Goal: Task Accomplishment & Management: Complete application form

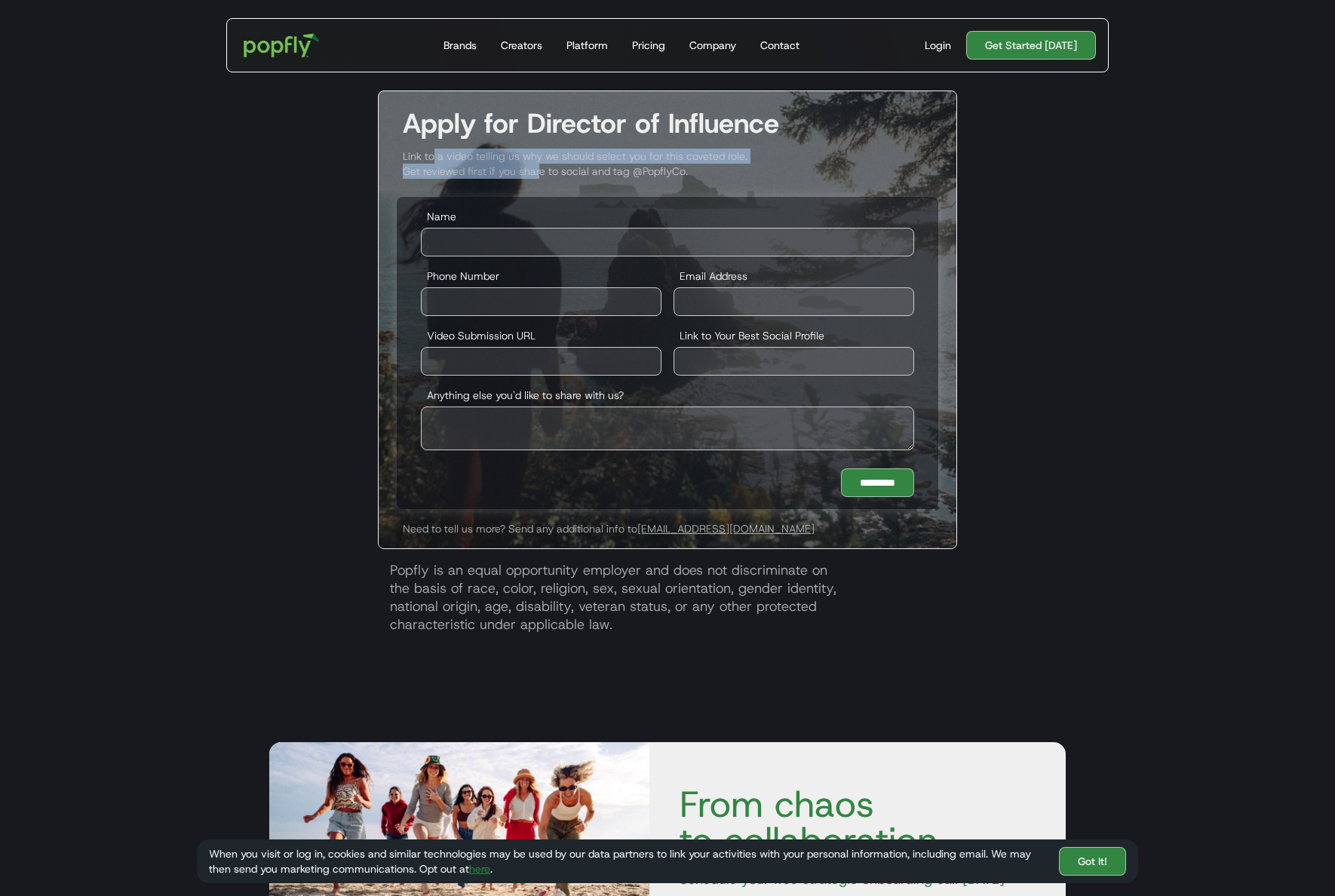
drag, startPoint x: 434, startPoint y: 152, endPoint x: 544, endPoint y: 176, distance: 112.6
click at [544, 176] on div "Link to a video telling us why we should select you for this coveted role. Get …" at bounding box center [668, 163] width 578 height 30
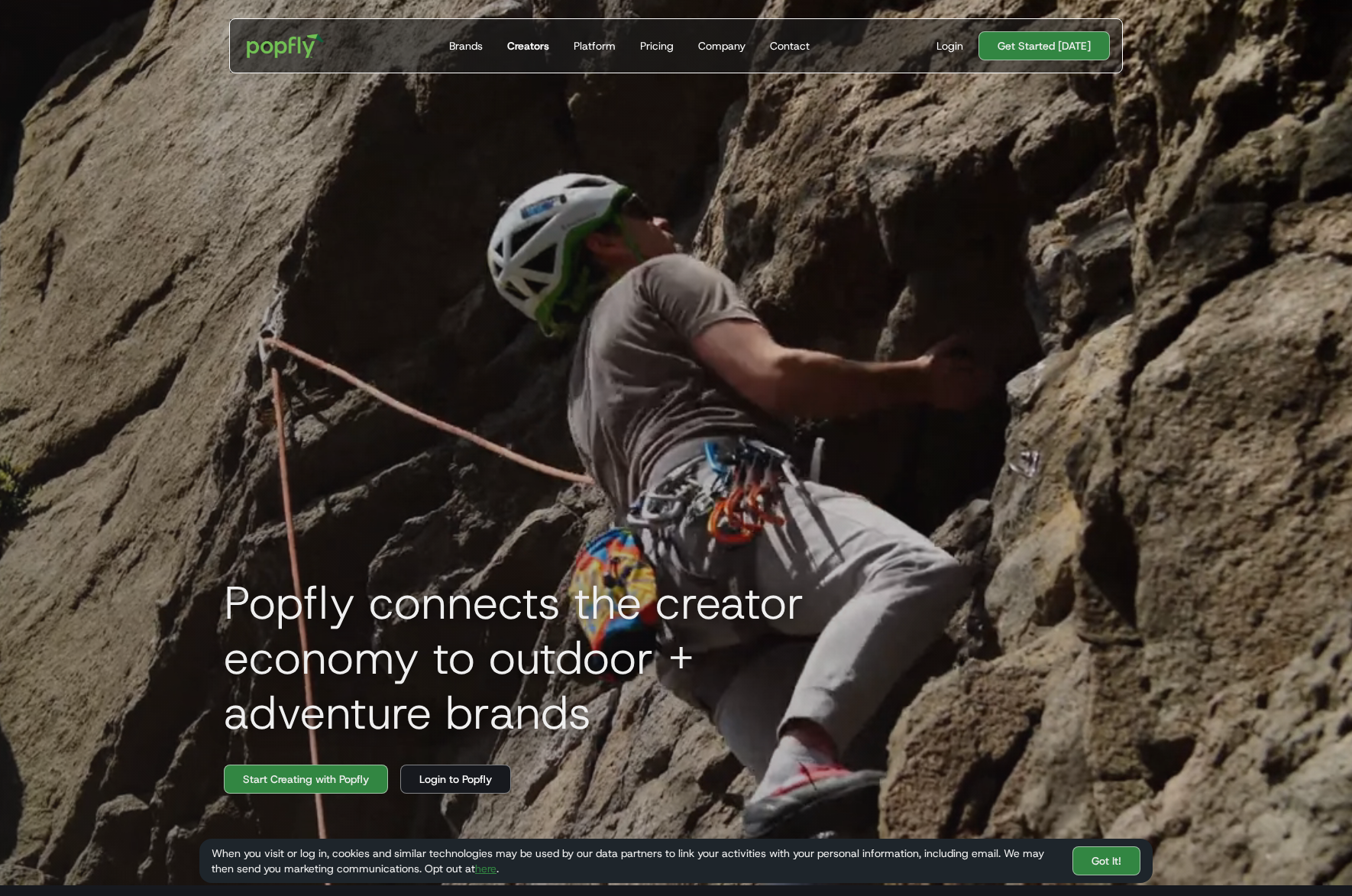
click at [531, 49] on div "Creators" at bounding box center [528, 46] width 42 height 16
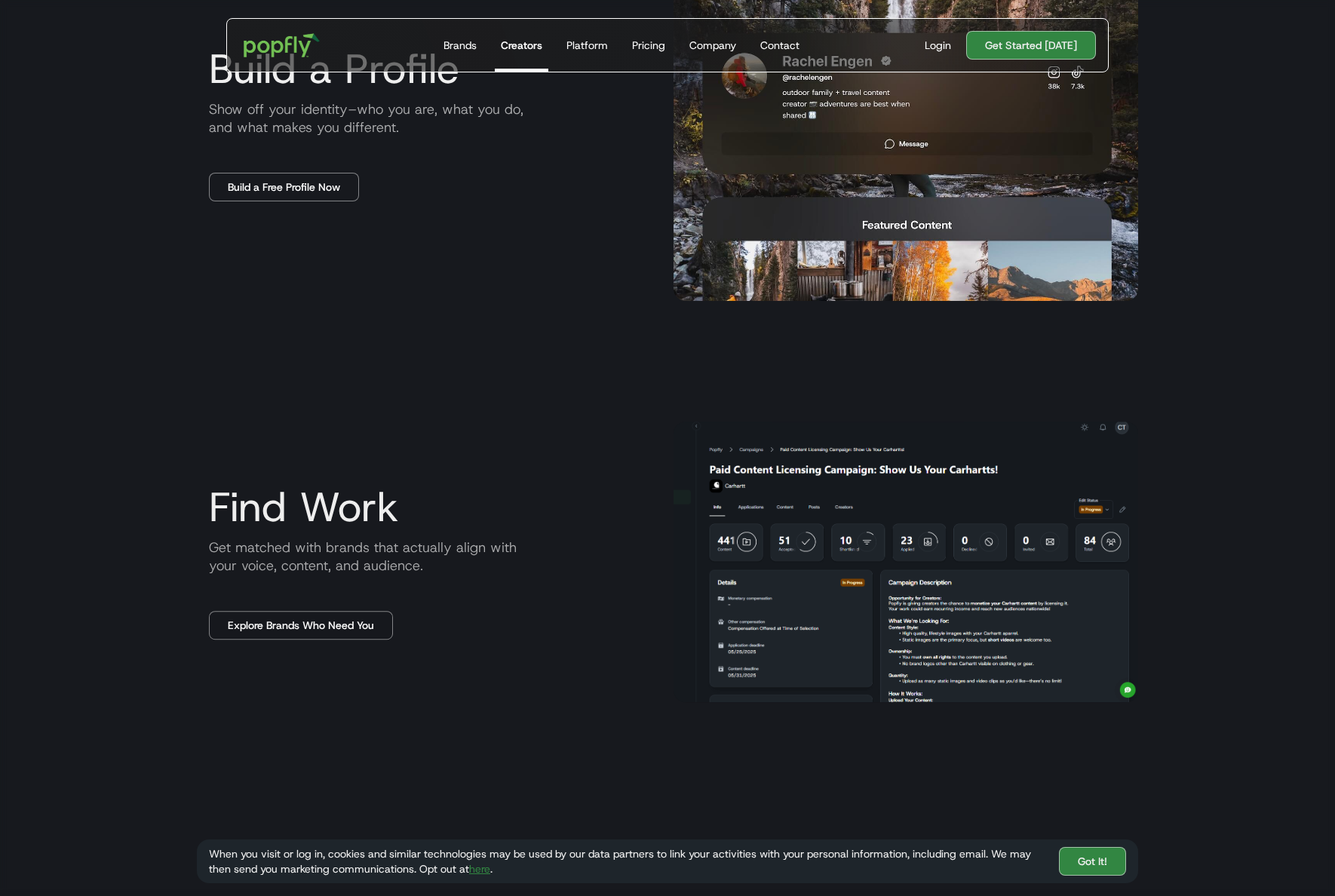
scroll to position [1205, 0]
